Goal: Find specific page/section: Find specific page/section

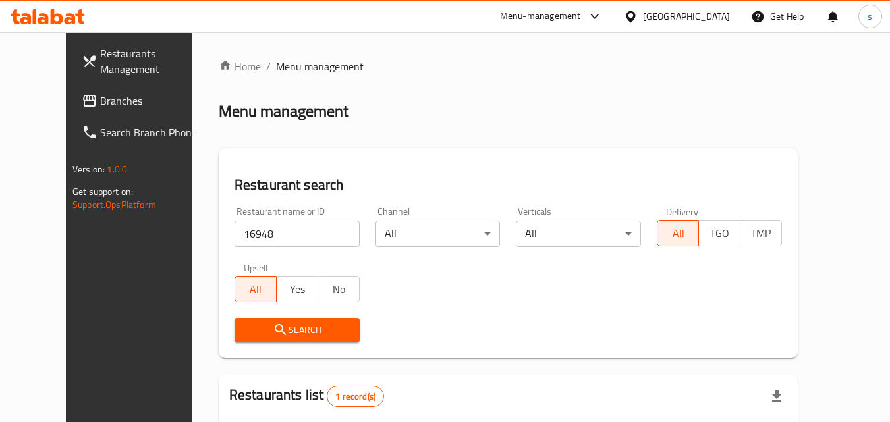
scroll to position [154, 0]
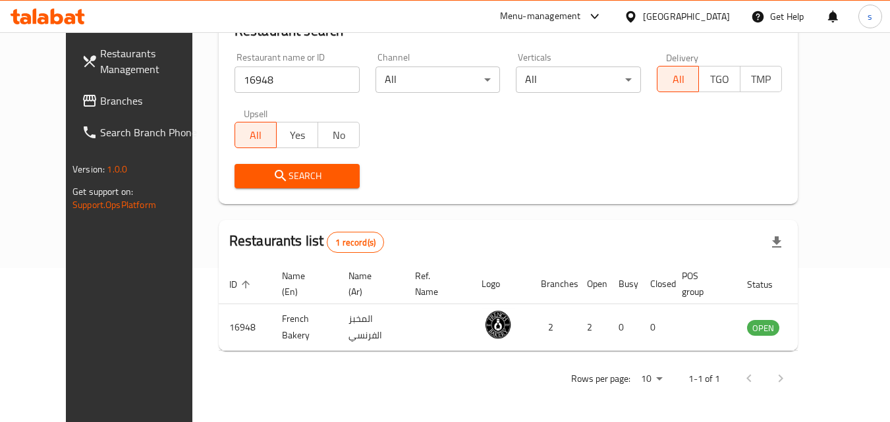
click at [712, 16] on div "[GEOGRAPHIC_DATA]" at bounding box center [686, 16] width 87 height 14
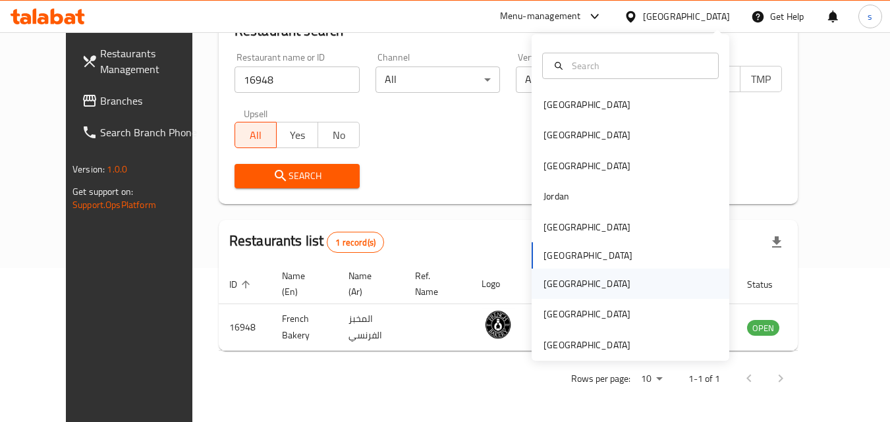
click at [551, 290] on div "[GEOGRAPHIC_DATA]" at bounding box center [586, 284] width 87 height 14
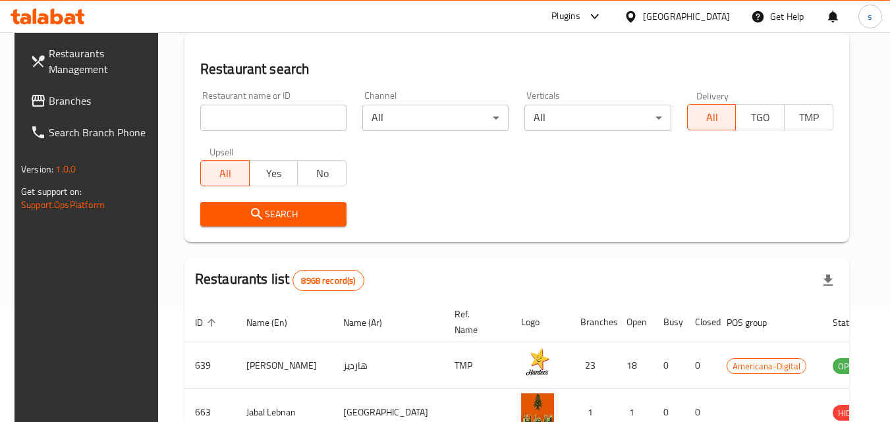
scroll to position [154, 0]
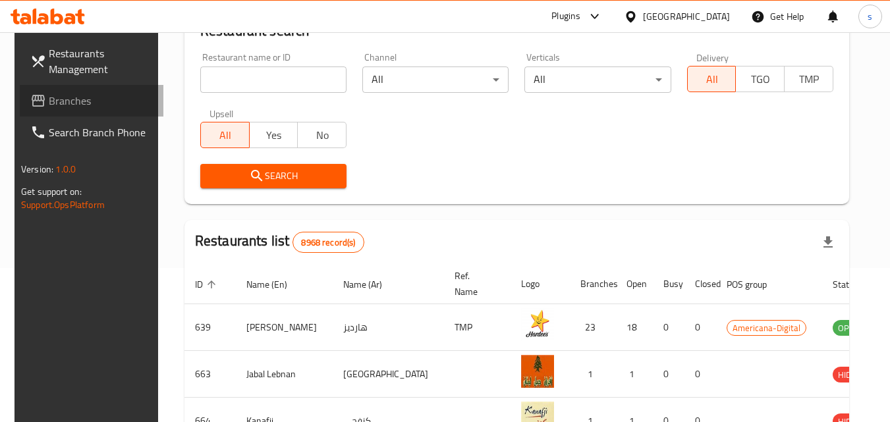
click at [53, 105] on span "Branches" at bounding box center [101, 101] width 104 height 16
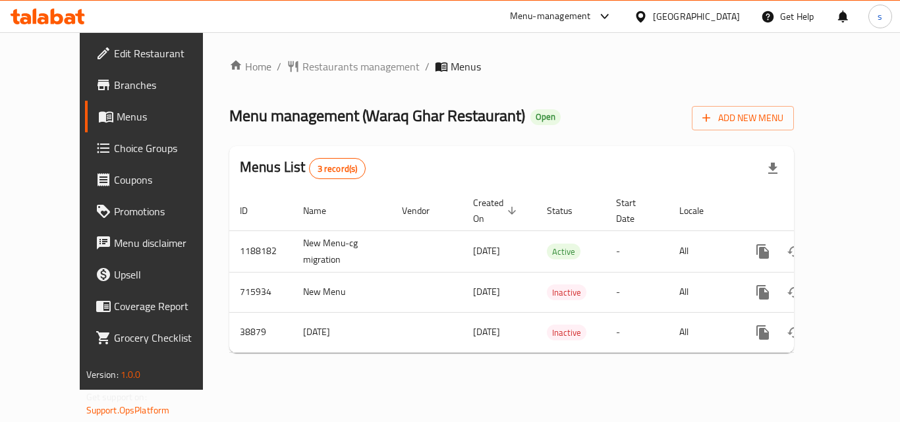
click at [302, 70] on span "Restaurants management" at bounding box center [360, 67] width 117 height 16
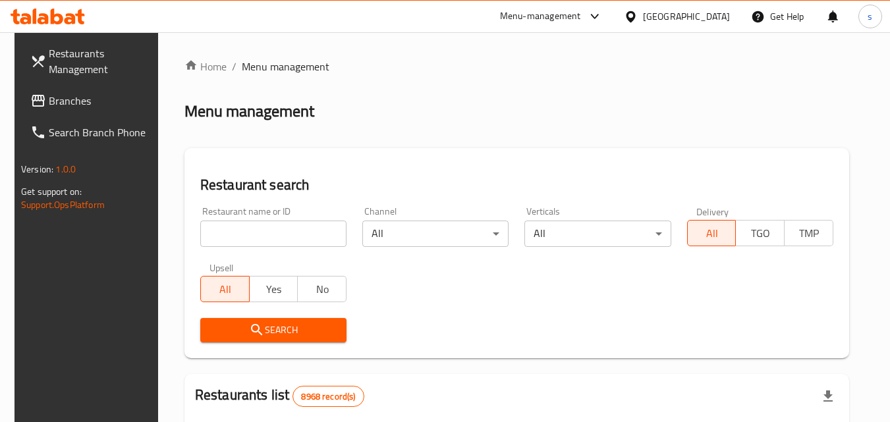
click at [217, 238] on input "search" at bounding box center [273, 234] width 146 height 26
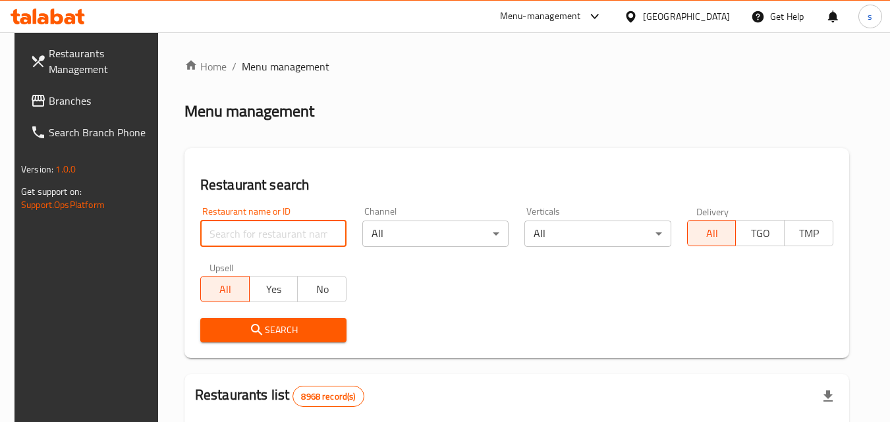
paste input "20181"
type input "20181"
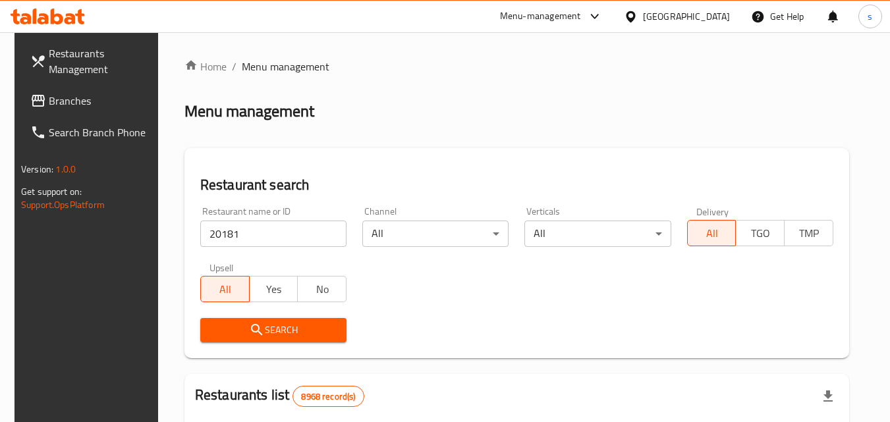
click at [251, 328] on icon "submit" at bounding box center [257, 330] width 16 height 16
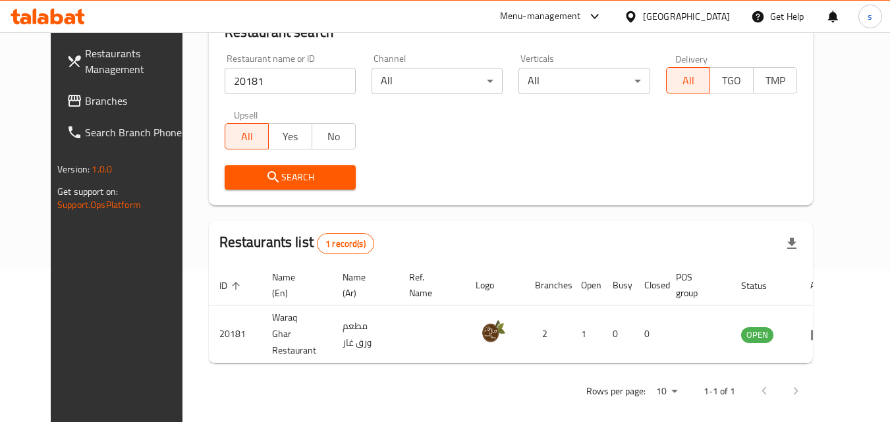
scroll to position [154, 0]
